Goal: Information Seeking & Learning: Find contact information

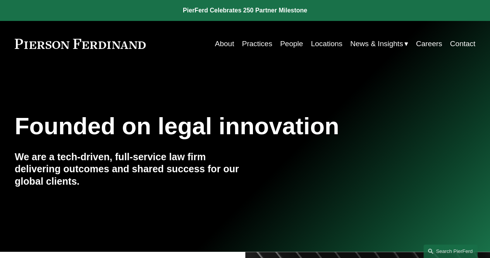
click at [282, 45] on link "People" at bounding box center [291, 43] width 23 height 15
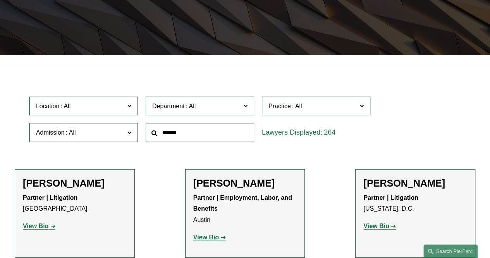
scroll to position [143, 0]
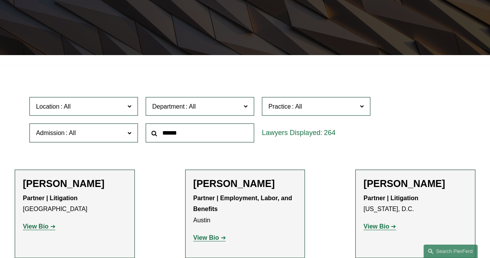
click at [97, 110] on span "Location" at bounding box center [80, 106] width 89 height 10
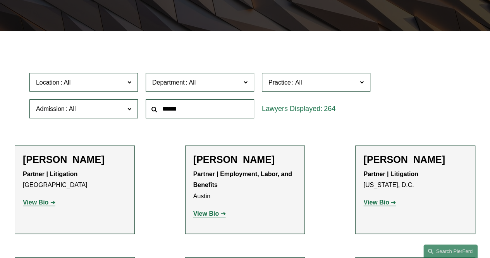
scroll to position [376, 0]
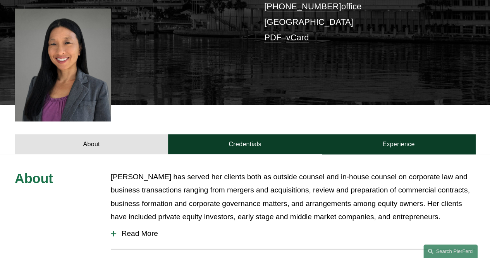
scroll to position [203, 0]
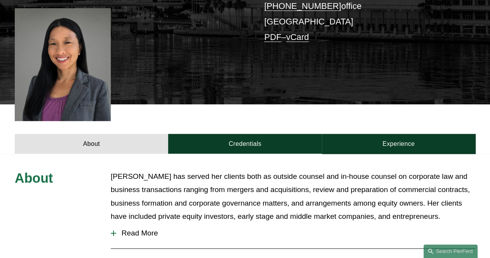
click at [137, 228] on span "Read More" at bounding box center [295, 232] width 359 height 9
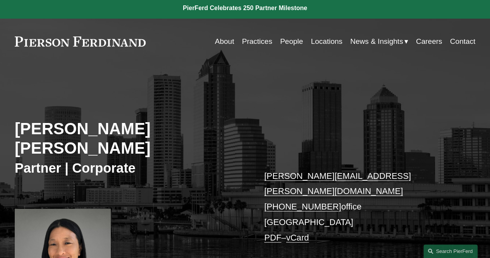
scroll to position [0, 0]
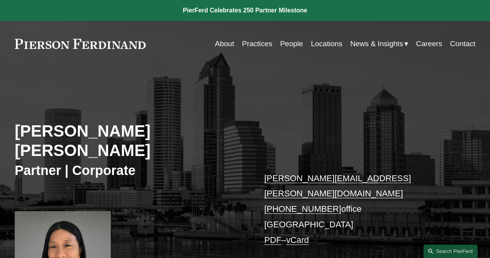
click at [290, 47] on link "People" at bounding box center [291, 43] width 23 height 15
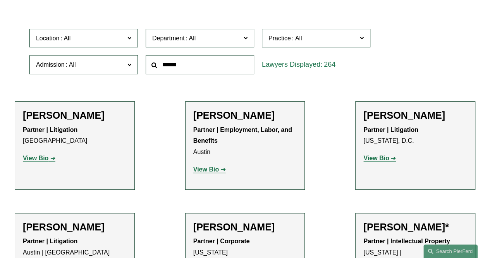
scroll to position [161, 0]
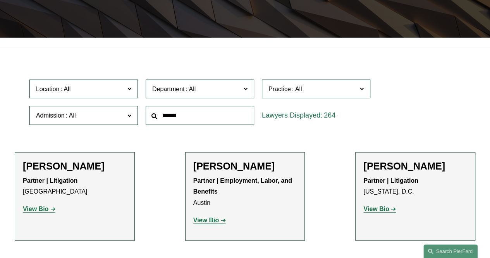
click at [171, 116] on input "text" at bounding box center [200, 115] width 108 height 19
type input "*********"
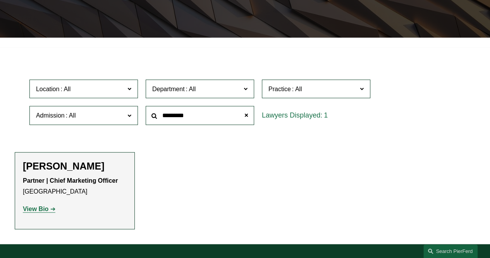
click at [40, 178] on strong "Partner | Chief Marketing Officer" at bounding box center [70, 180] width 95 height 7
click at [42, 208] on strong "View Bio" at bounding box center [36, 208] width 26 height 7
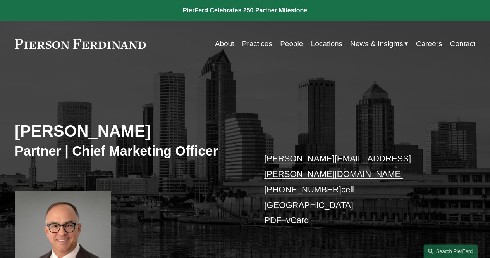
scroll to position [43, 0]
